Goal: Information Seeking & Learning: Check status

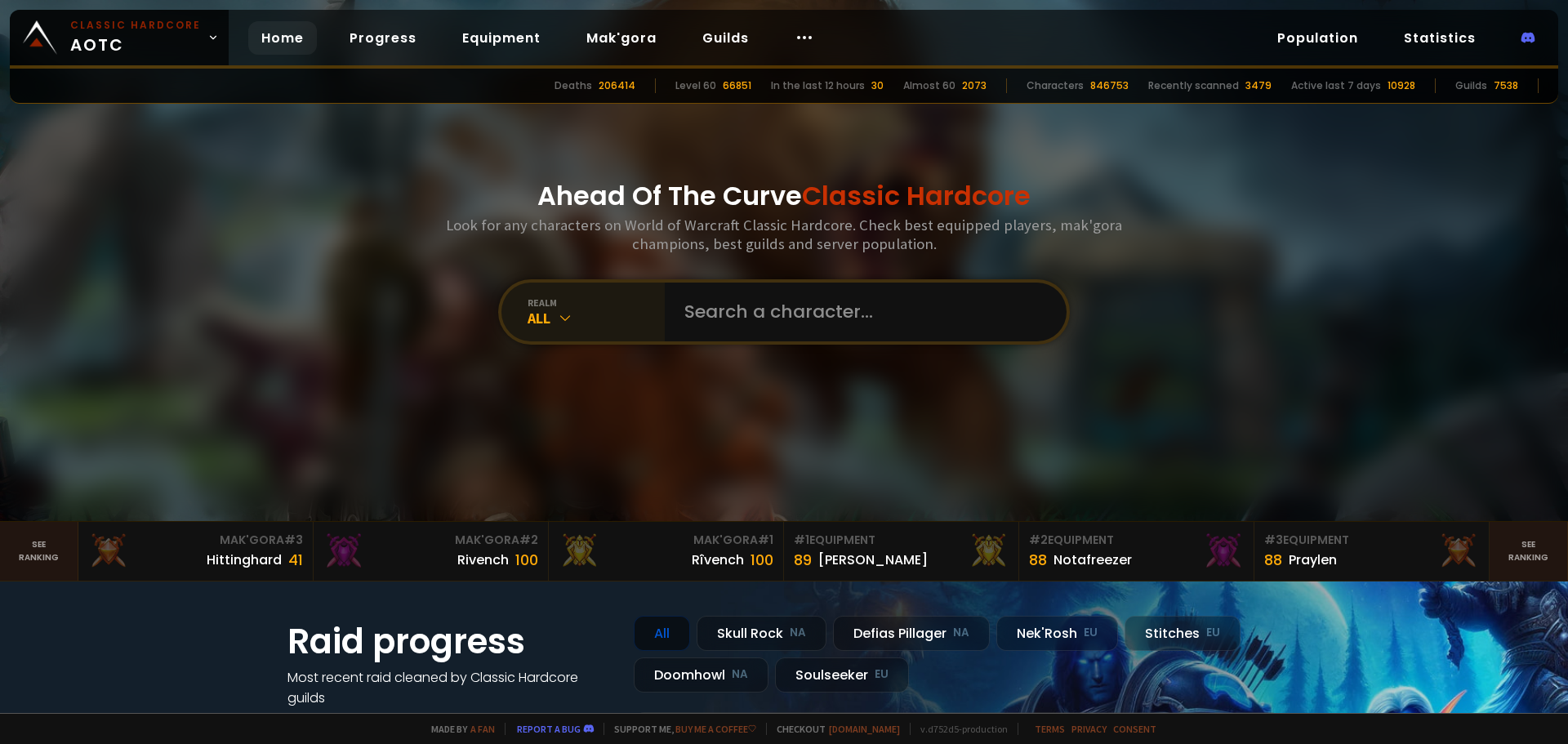
click at [558, 310] on icon at bounding box center [566, 317] width 17 height 17
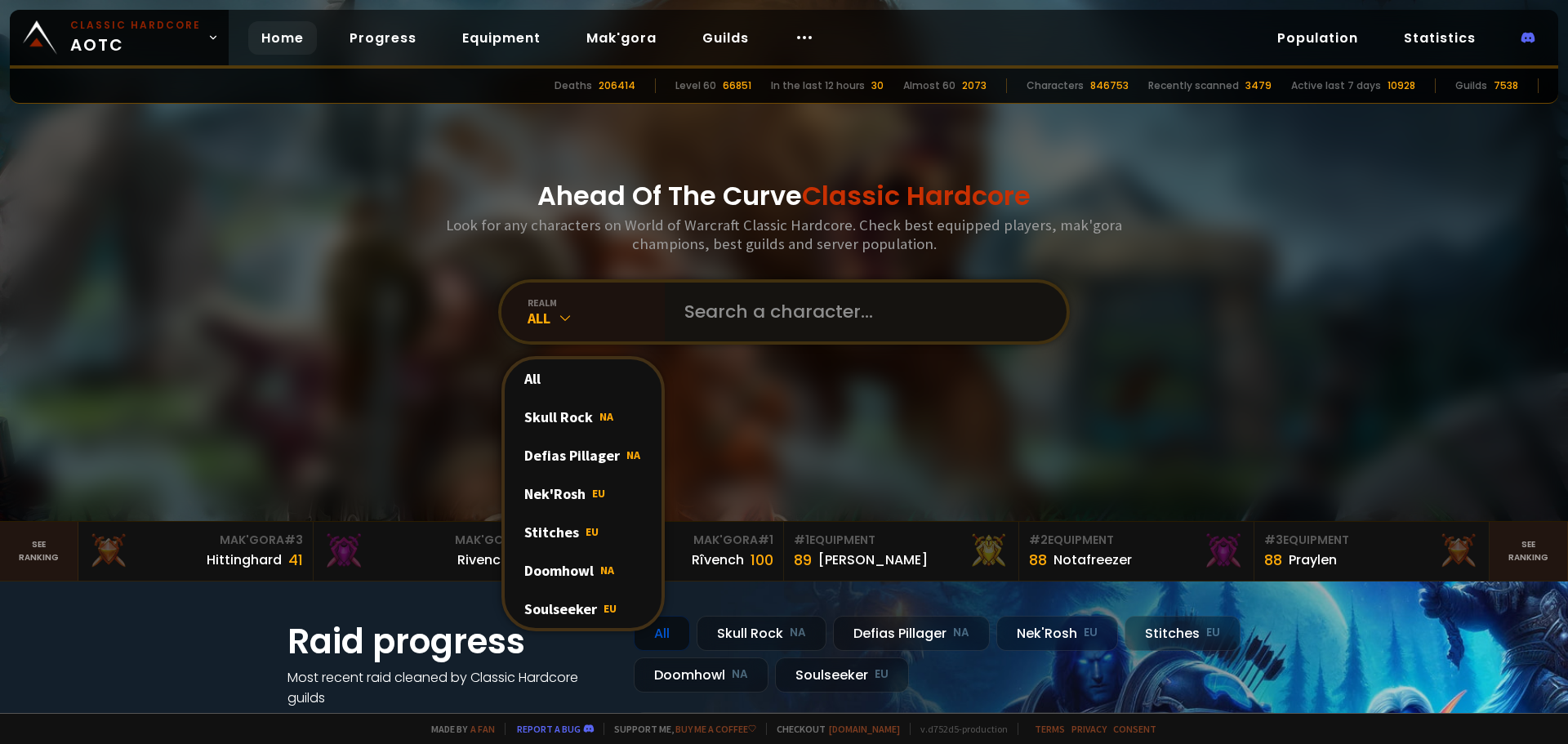
click at [802, 318] on input "text" at bounding box center [860, 311] width 373 height 58
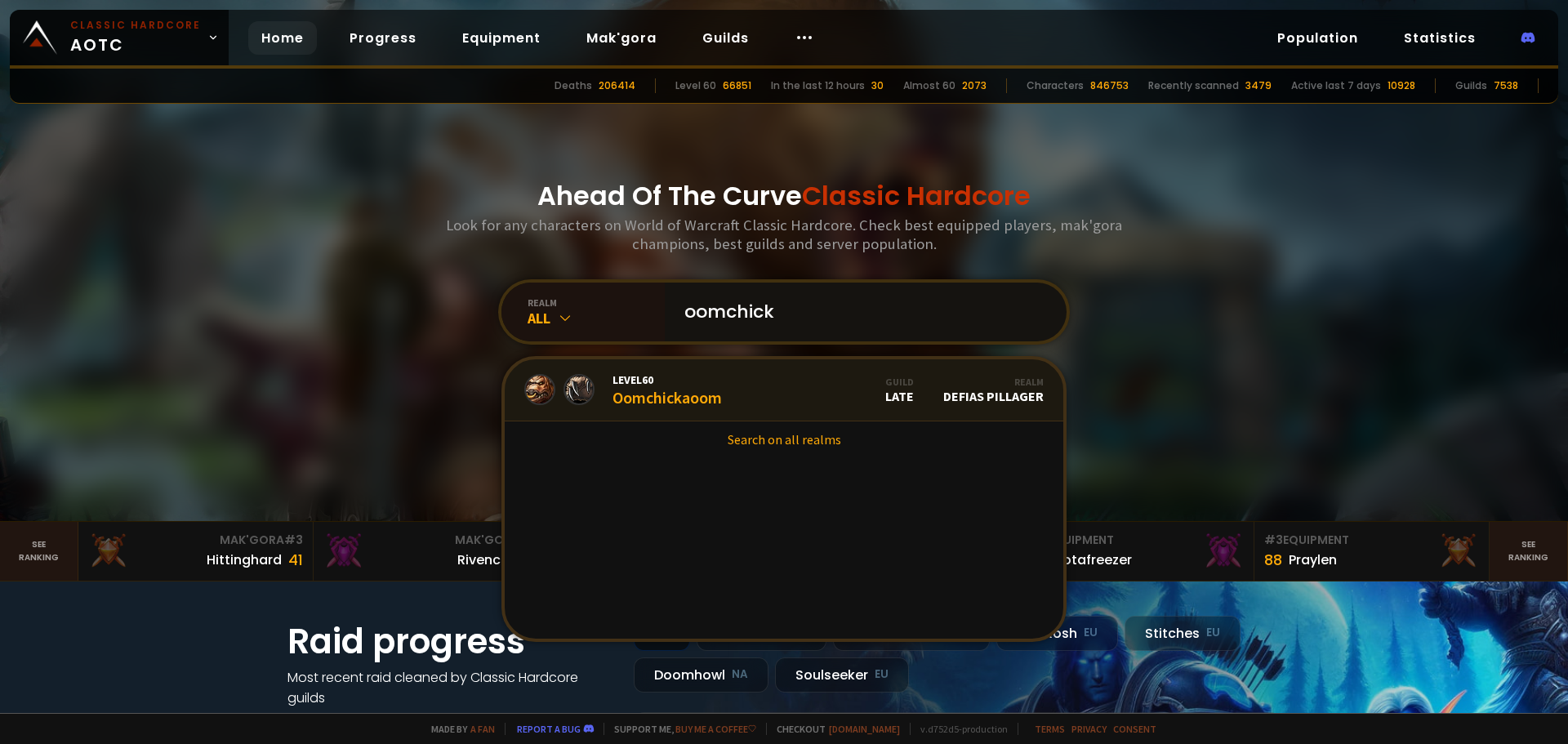
type input "oomchick"
click at [762, 391] on link "Level 60 Oomchickaoom Guild Late Realm Defias Pillager" at bounding box center [784, 390] width 559 height 62
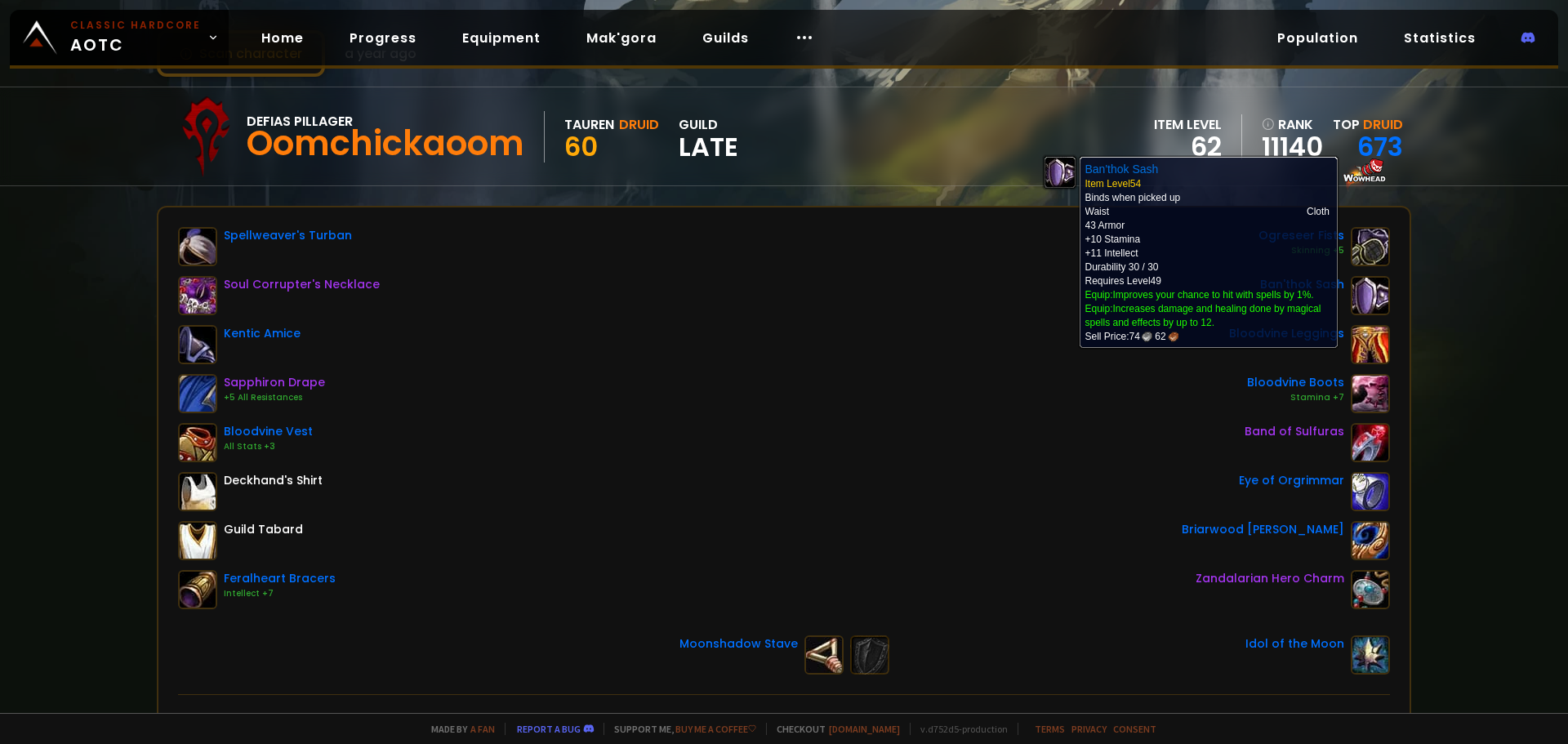
scroll to position [82, 0]
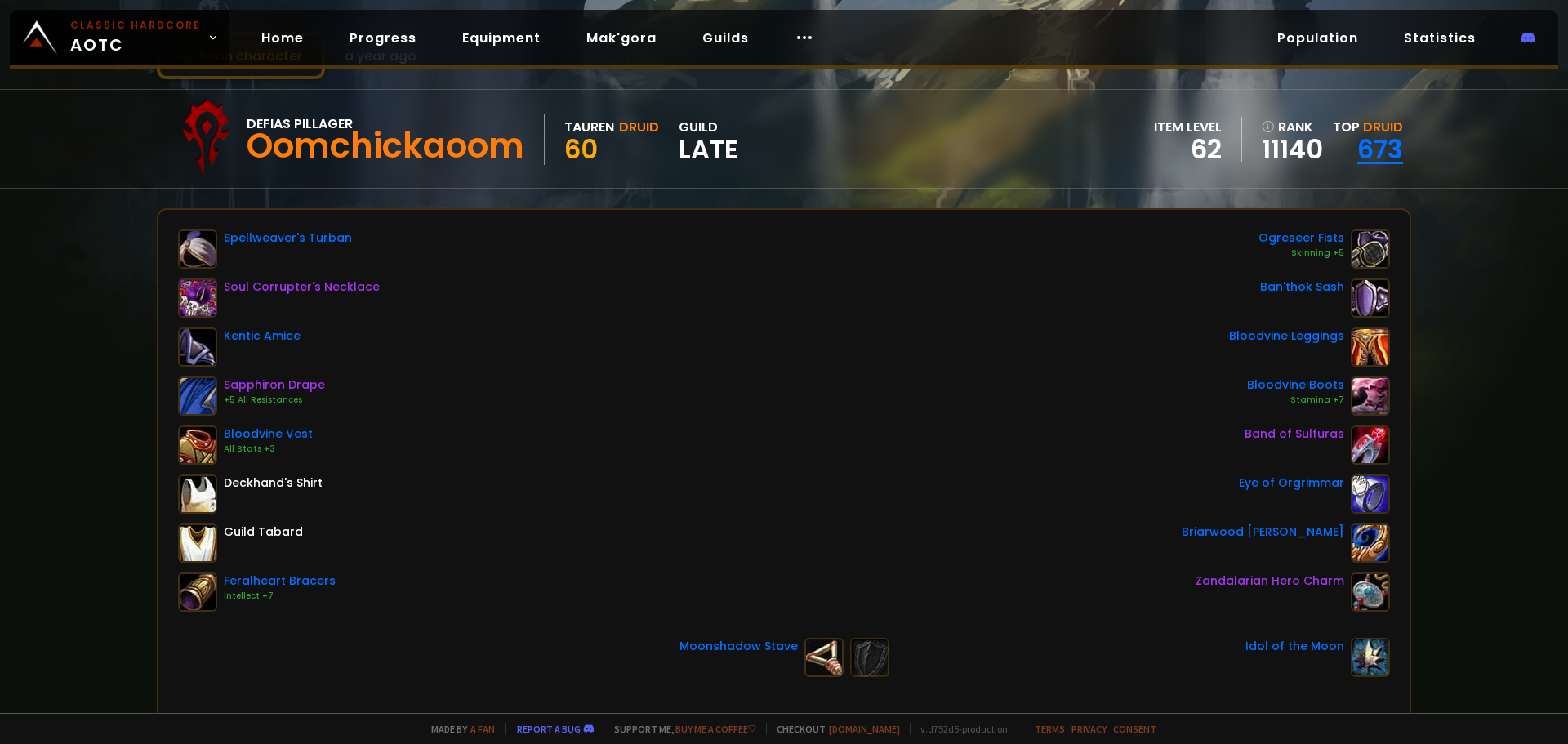
click at [1373, 150] on link "673" at bounding box center [1380, 149] width 46 height 37
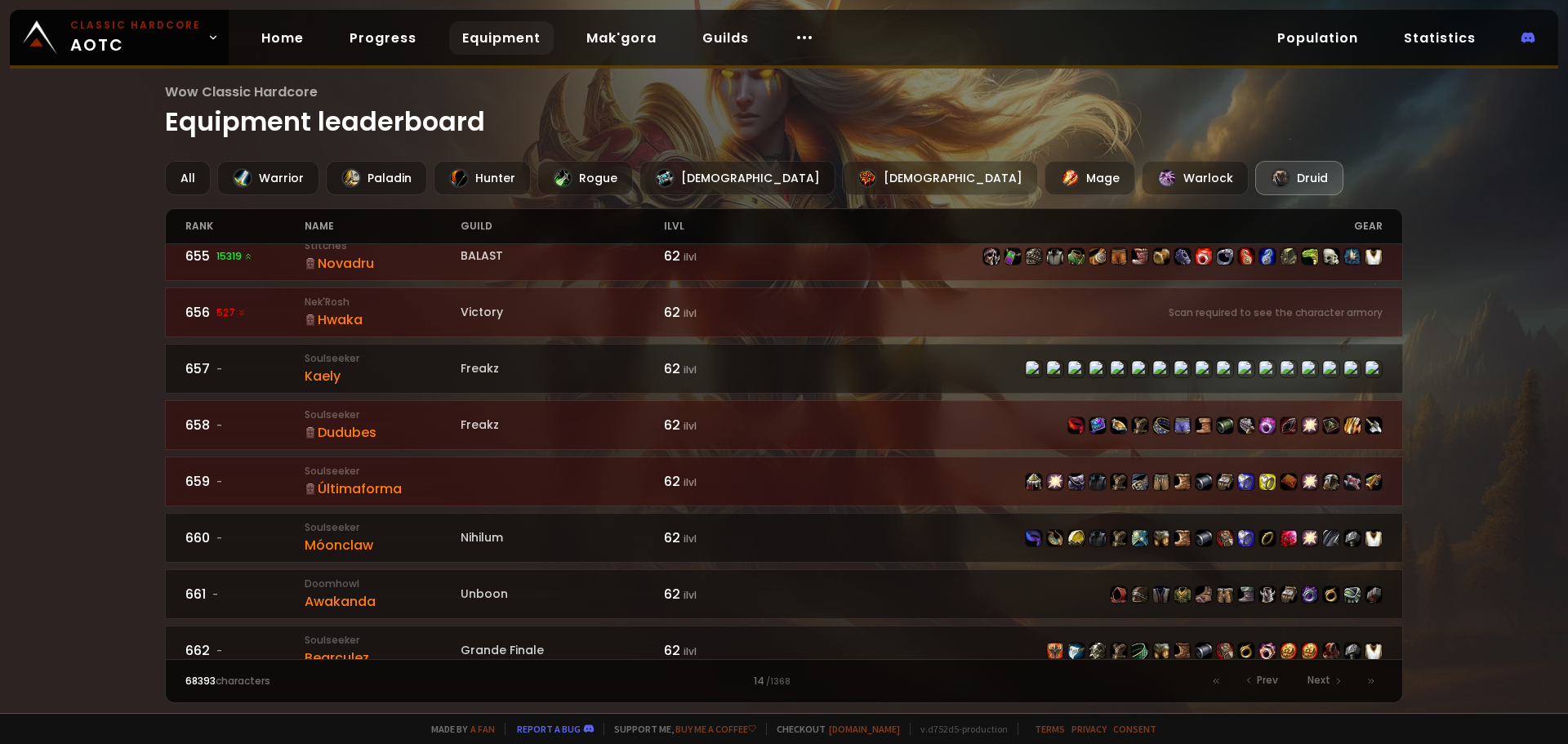
scroll to position [571, 0]
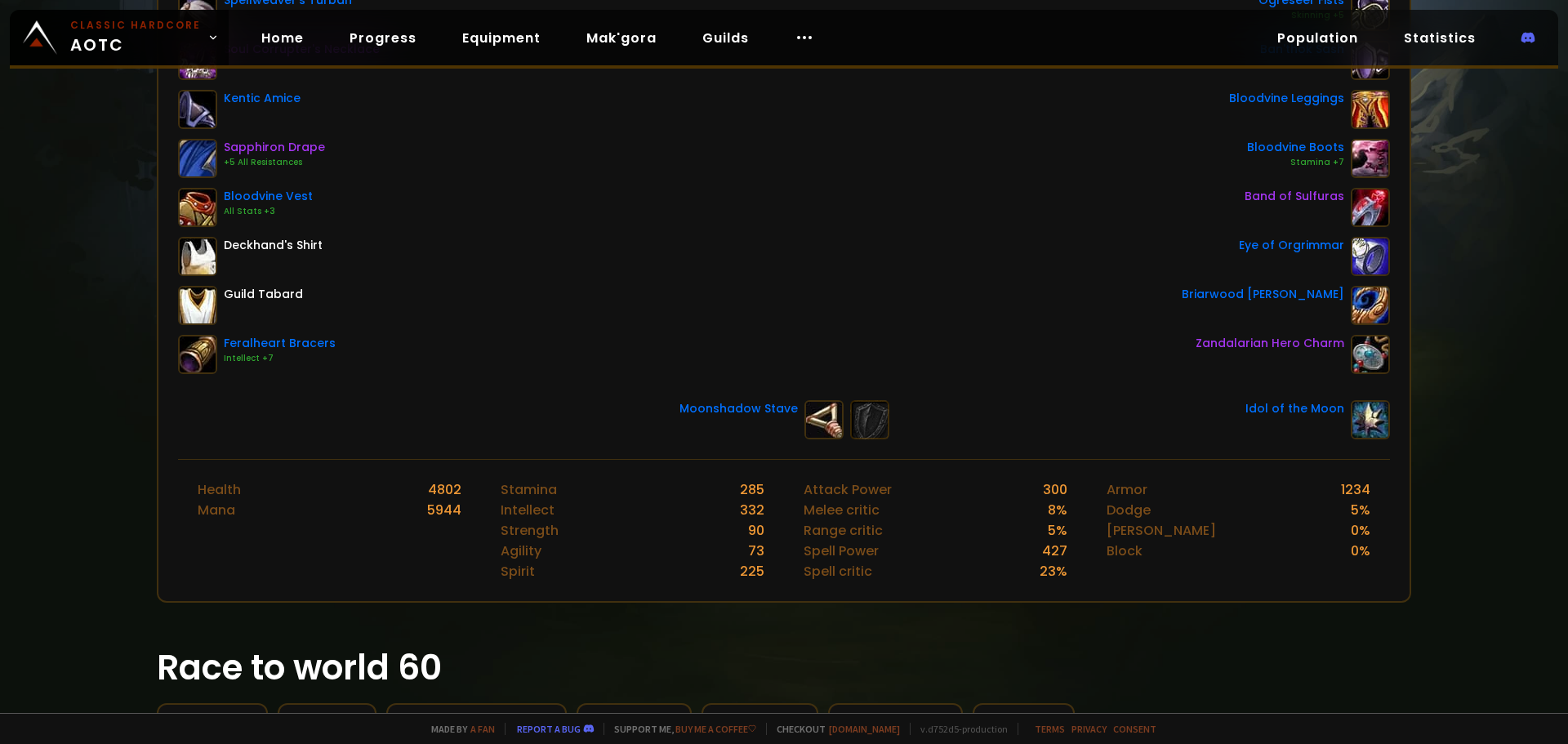
scroll to position [326, 0]
